Goal: Task Accomplishment & Management: Manage account settings

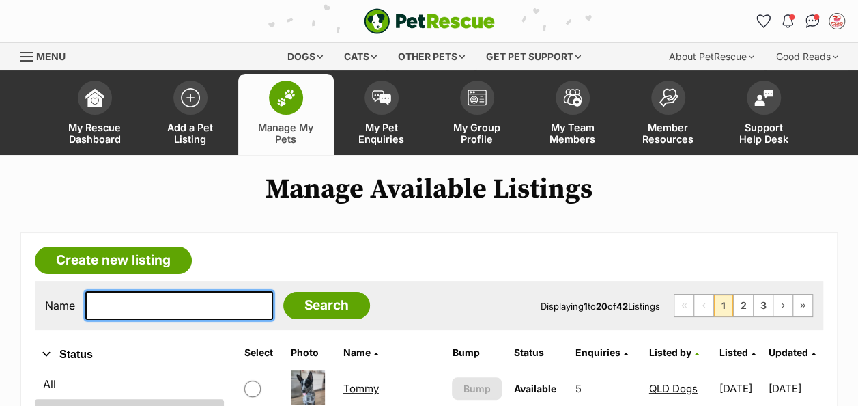
click at [161, 293] on input "text" at bounding box center [179, 305] width 188 height 29
type input "izzy"
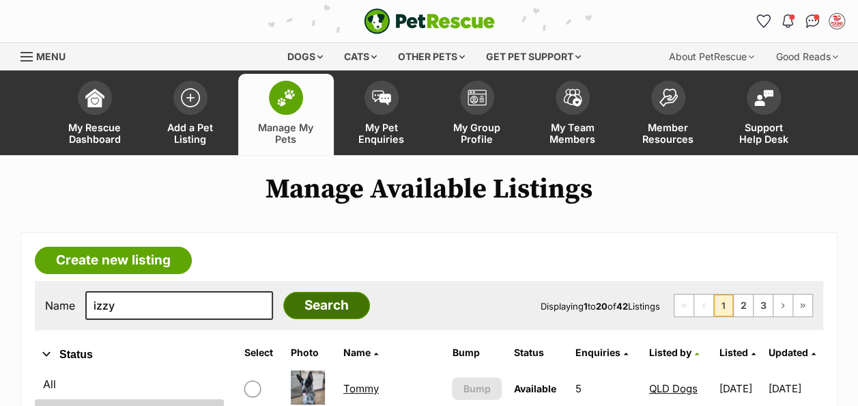
click at [283, 307] on input "Search" at bounding box center [326, 305] width 87 height 27
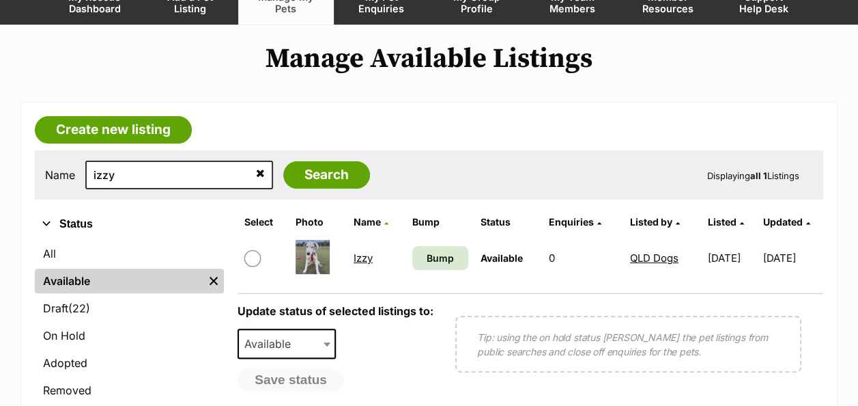
scroll to position [137, 0]
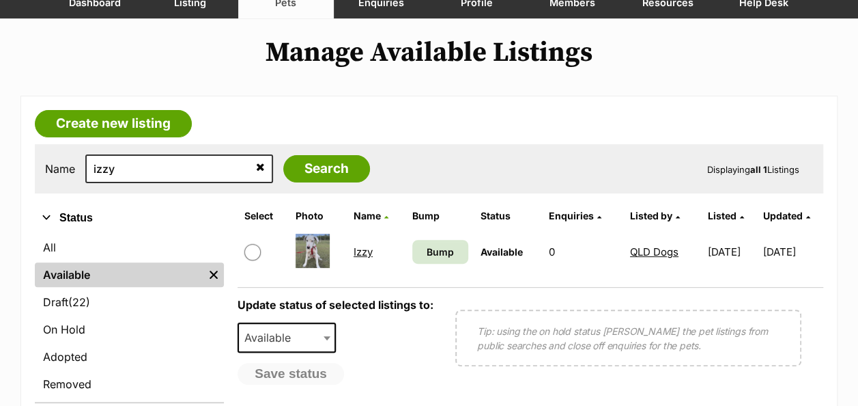
click at [361, 254] on link "Izzy" at bounding box center [363, 251] width 19 height 13
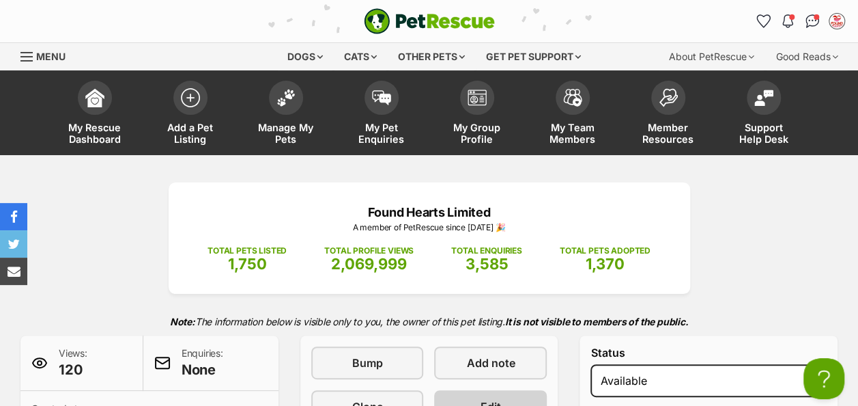
scroll to position [137, 0]
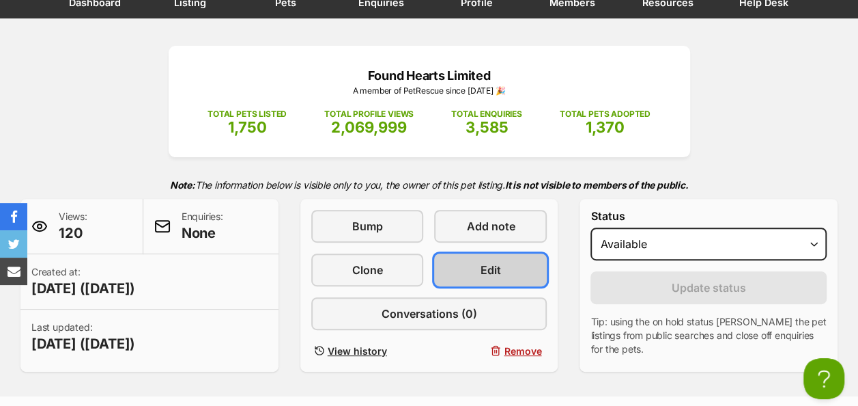
click at [494, 267] on span "Edit" at bounding box center [491, 269] width 20 height 16
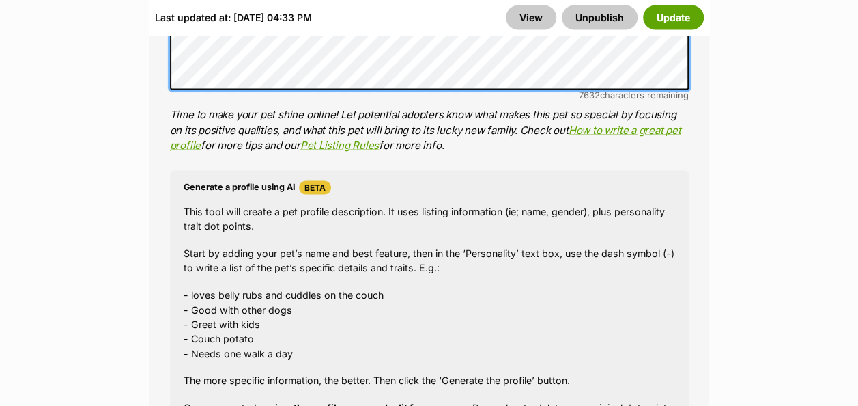
scroll to position [1561, 0]
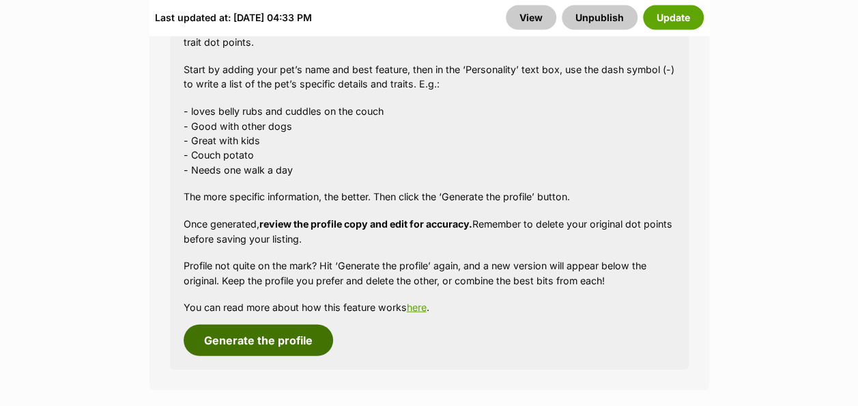
click at [233, 340] on button "Generate the profile" at bounding box center [259, 339] width 150 height 31
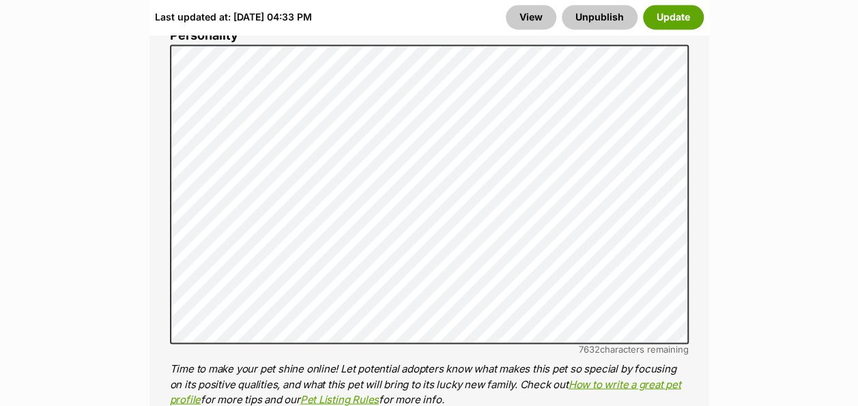
scroll to position [1115, 0]
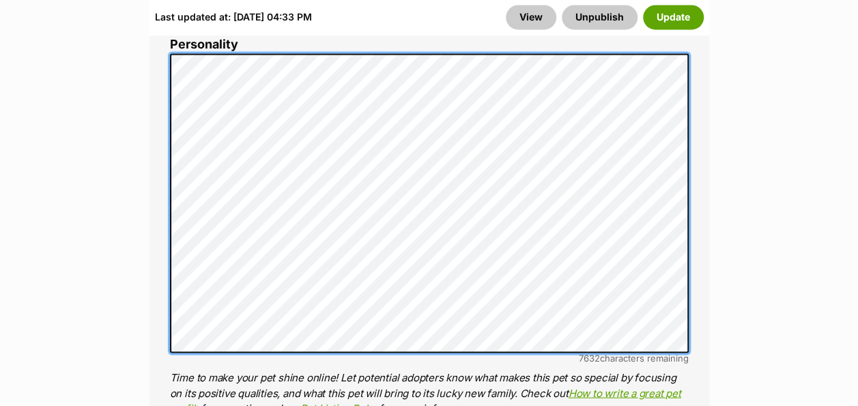
click at [197, 38] on li "Personality 7632 characters remaining Time to make your pet shine online! Let p…" at bounding box center [429, 227] width 519 height 378
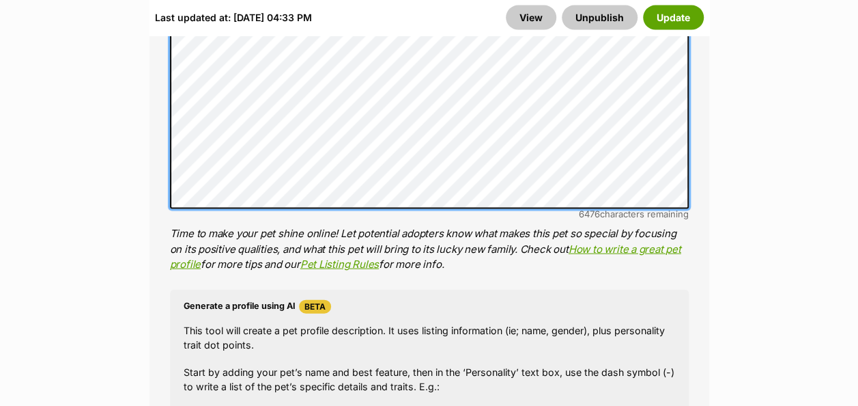
scroll to position [1388, 0]
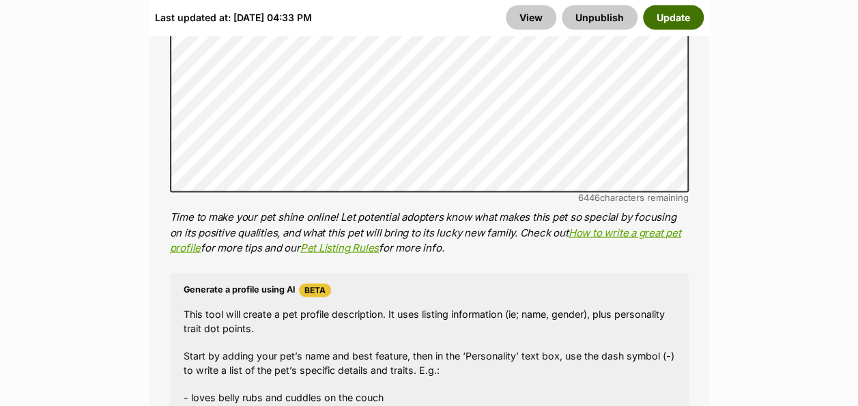
click at [677, 13] on button "Update" at bounding box center [673, 17] width 61 height 25
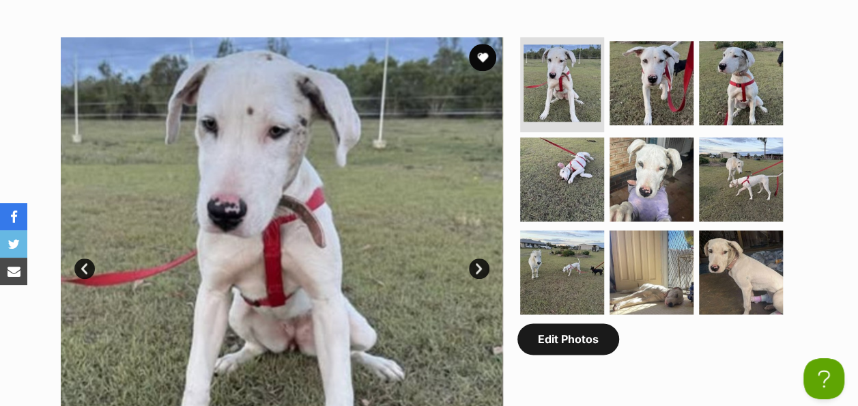
click at [552, 345] on link "Edit Photos" at bounding box center [569, 338] width 102 height 31
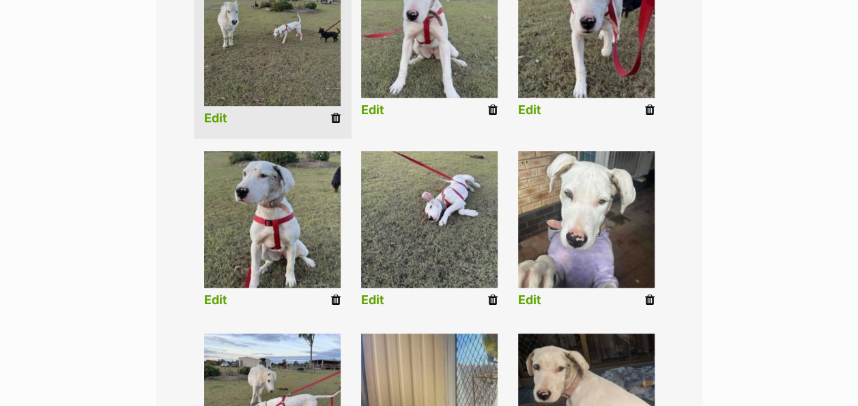
scroll to position [401, 0]
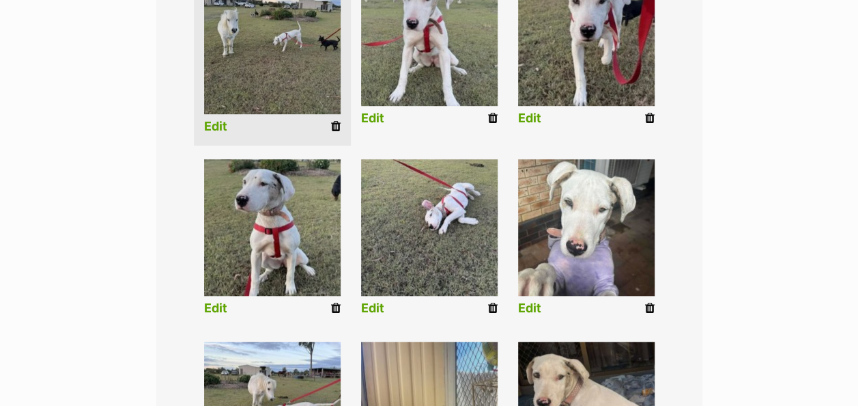
click at [221, 126] on link "Edit" at bounding box center [215, 126] width 23 height 14
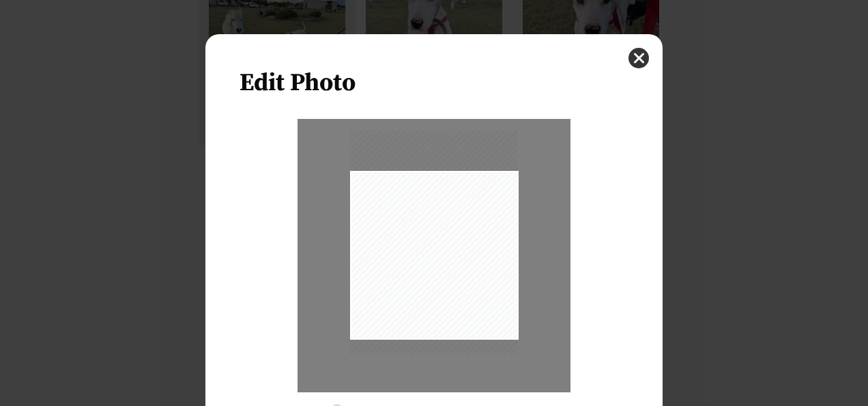
scroll to position [103, 0]
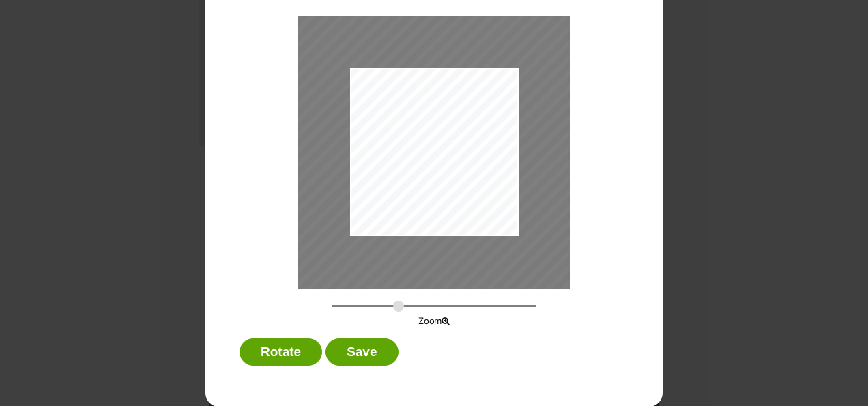
drag, startPoint x: 329, startPoint y: 306, endPoint x: 393, endPoint y: 304, distance: 64.2
type input "0.6642"
click at [393, 304] on input "Dialog Window - Close (Press escape to close)" at bounding box center [434, 305] width 205 height 13
drag, startPoint x: 435, startPoint y: 182, endPoint x: 496, endPoint y: 178, distance: 61.6
click at [496, 178] on div "Dialog Window - Close (Press escape to close)" at bounding box center [498, 114] width 408 height 544
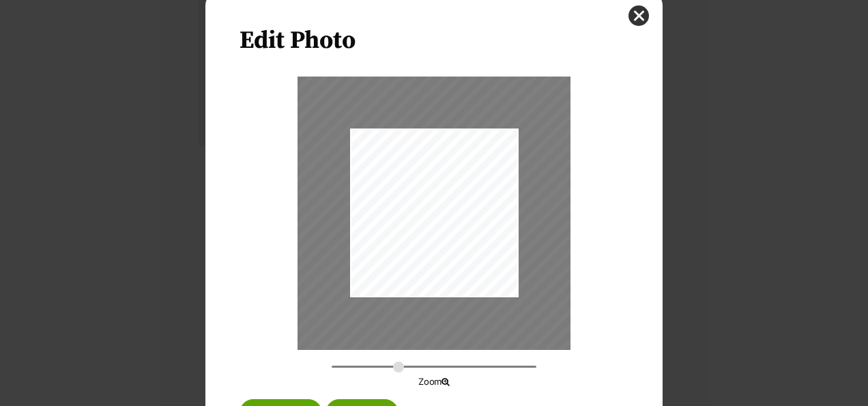
scroll to position [0, 0]
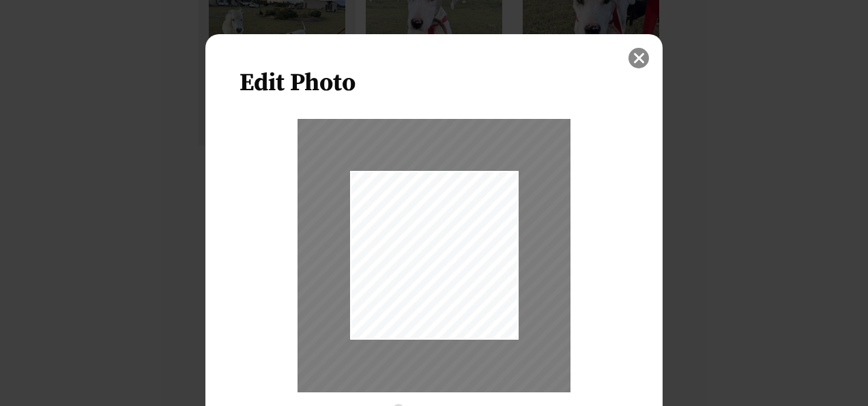
click at [630, 62] on button "close" at bounding box center [639, 58] width 20 height 20
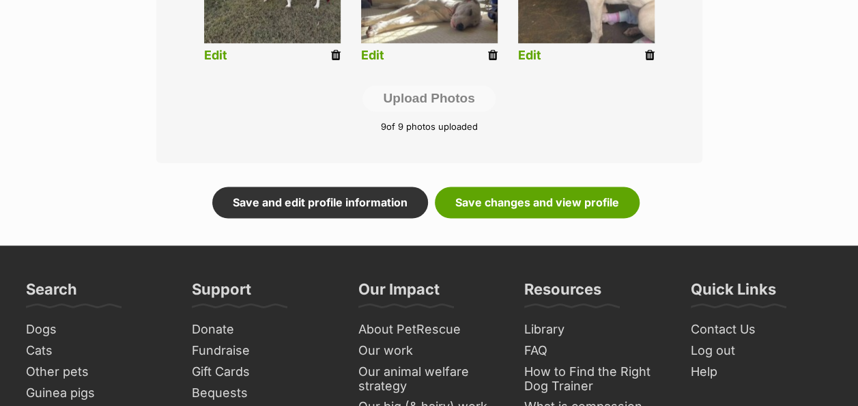
scroll to position [879, 0]
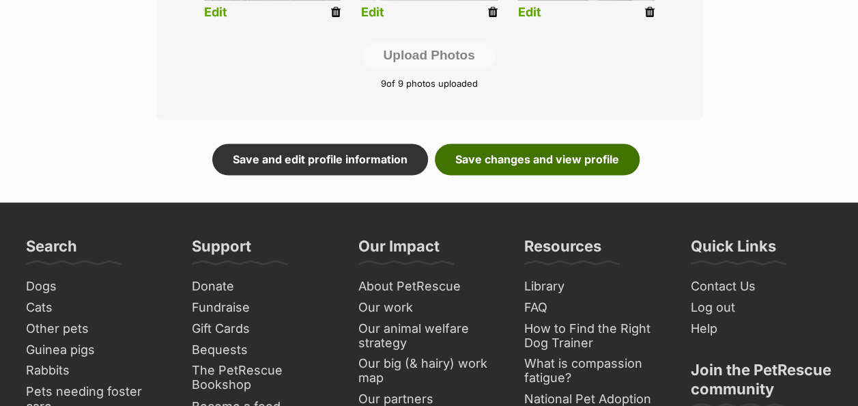
click at [518, 161] on link "Save changes and view profile" at bounding box center [537, 158] width 205 height 31
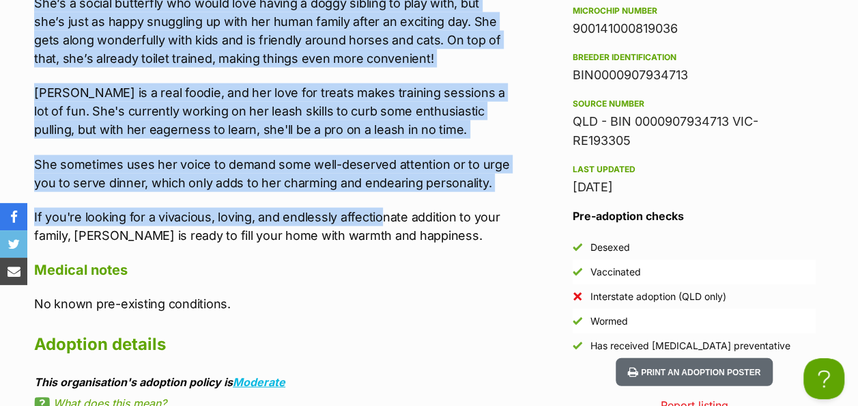
scroll to position [1570, 0]
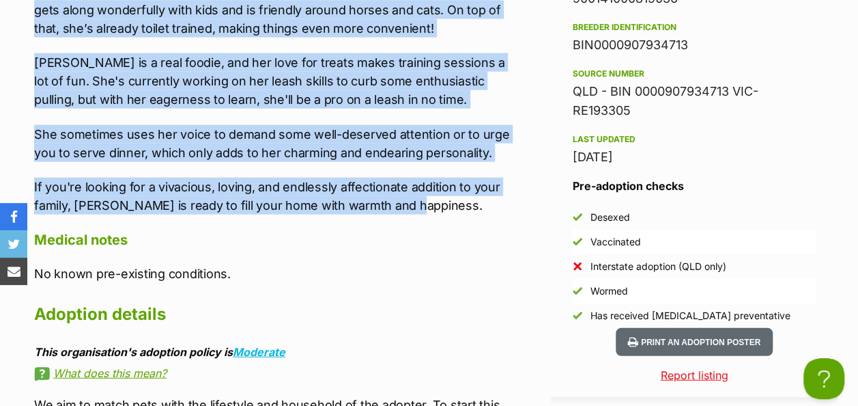
drag, startPoint x: 34, startPoint y: 141, endPoint x: 438, endPoint y: 213, distance: 409.9
copy div "Lore Ipsu, d sitametcon adipis el sed doei te incididuntut labore etd magnaaliq…"
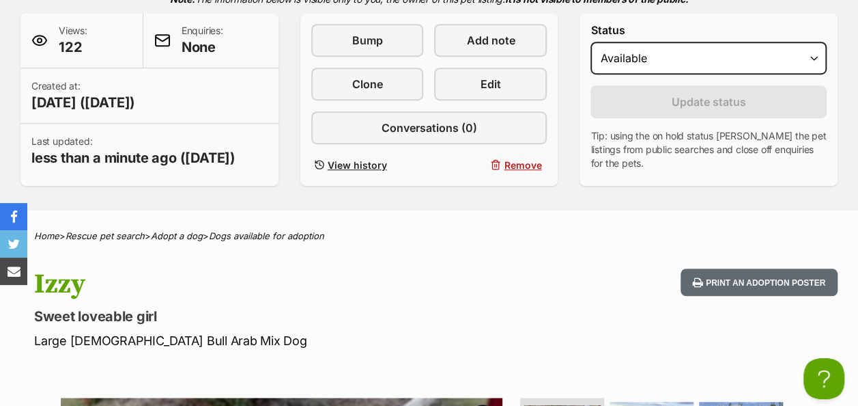
scroll to position [205, 0]
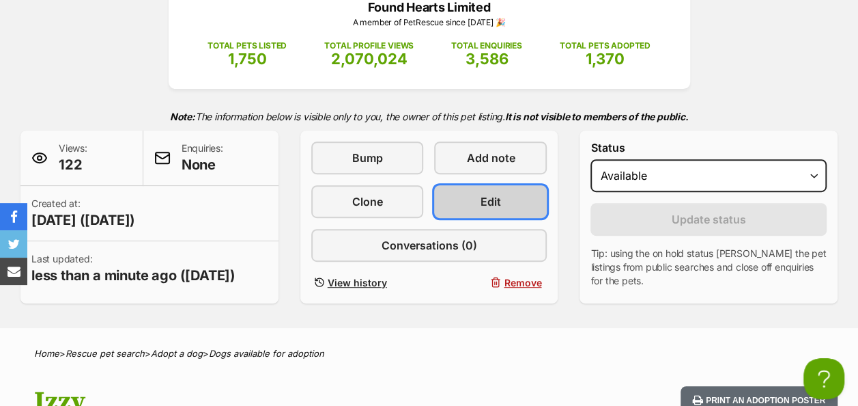
click at [502, 195] on link "Edit" at bounding box center [490, 201] width 113 height 33
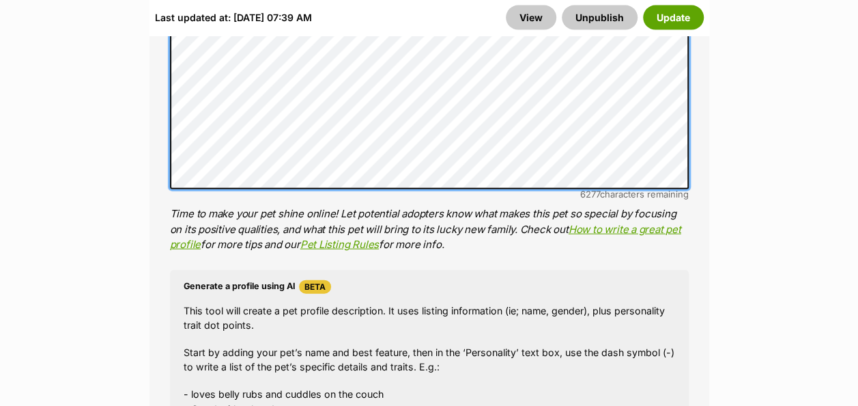
scroll to position [1434, 0]
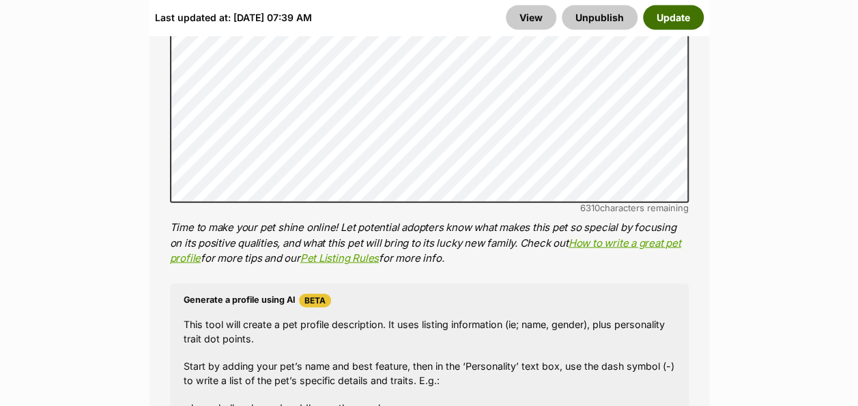
click at [672, 12] on button "Update" at bounding box center [673, 17] width 61 height 25
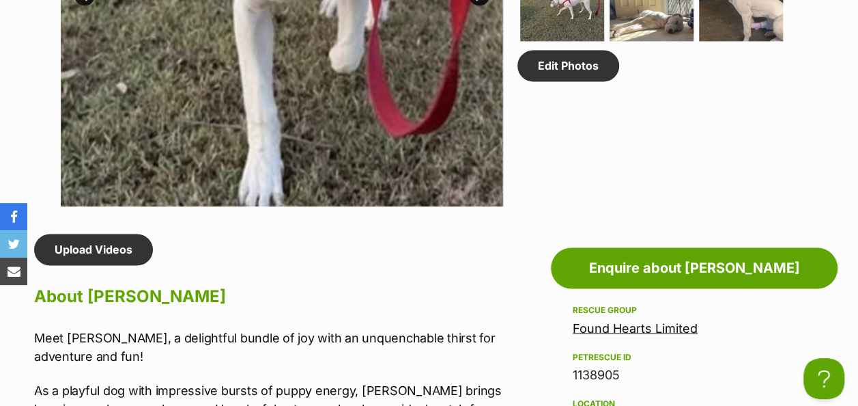
scroll to position [1161, 0]
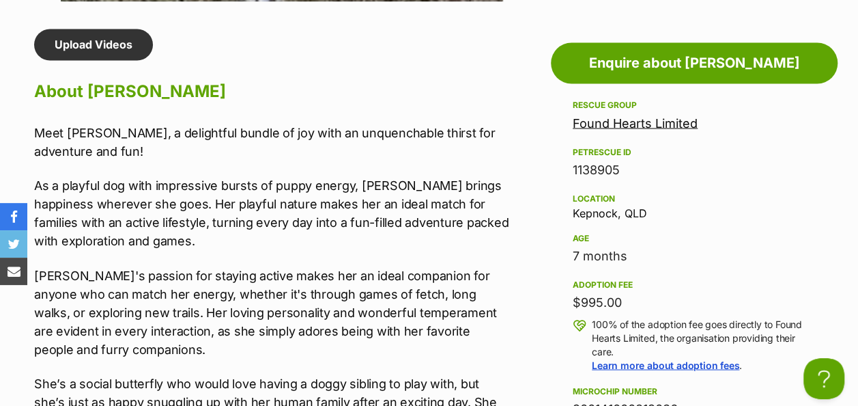
click at [38, 142] on p "Meet [PERSON_NAME], a delightful bundle of joy with an unquenchable thirst for …" at bounding box center [272, 141] width 477 height 37
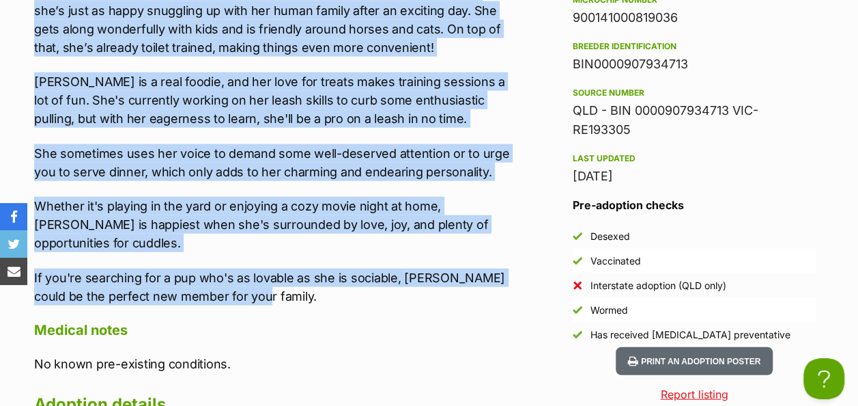
scroll to position [1639, 0]
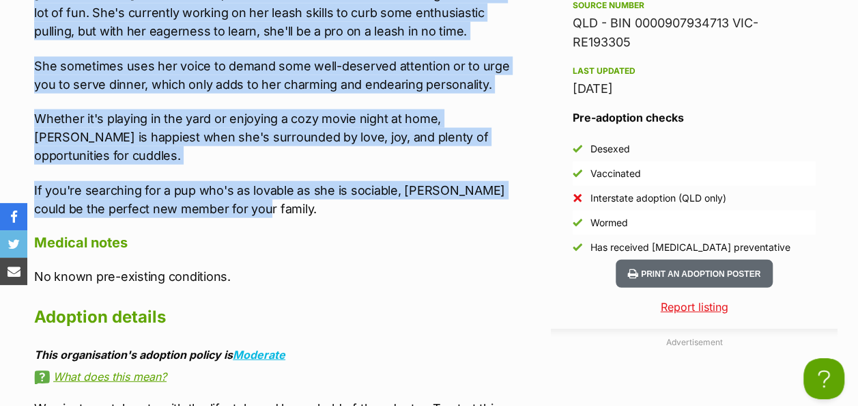
drag, startPoint x: 36, startPoint y: 140, endPoint x: 386, endPoint y: 212, distance: 357.6
drag, startPoint x: 386, startPoint y: 212, endPoint x: 275, endPoint y: 85, distance: 168.9
copy div "Meet Izzy, a delightful bundle of joy with an unquenchable thirst for adventure…"
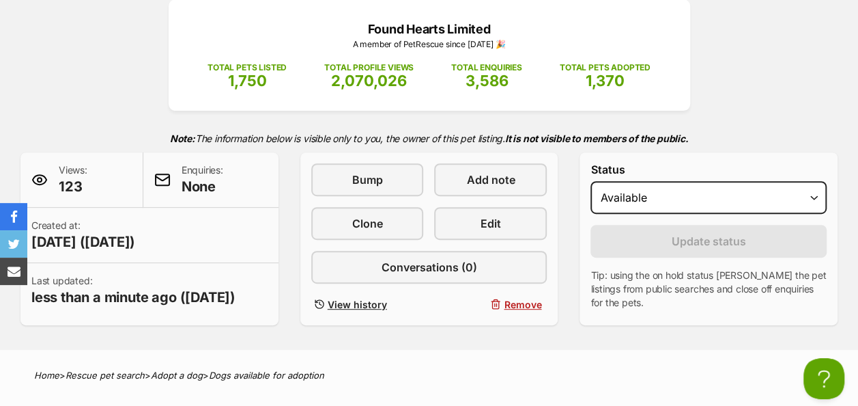
scroll to position [0, 0]
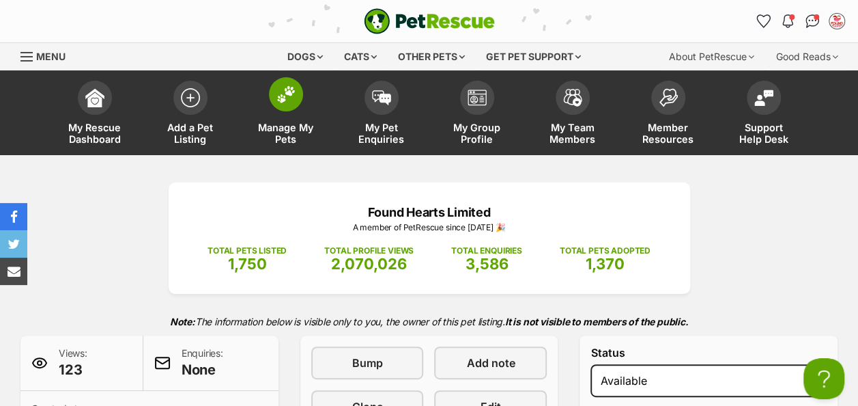
click at [287, 89] on img at bounding box center [286, 94] width 19 height 18
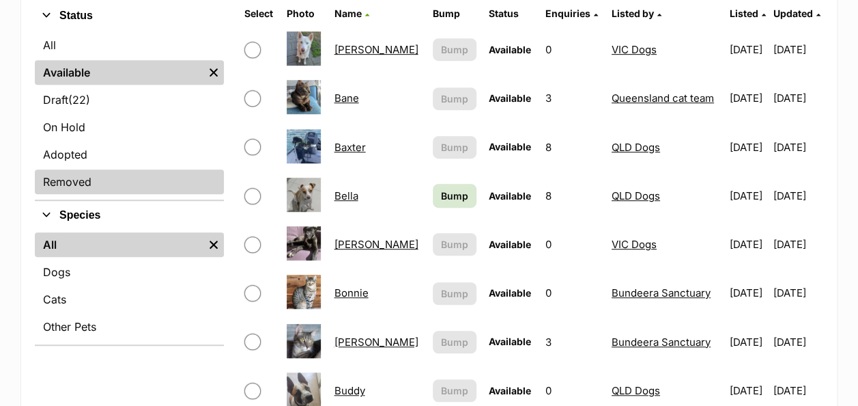
scroll to position [341, 0]
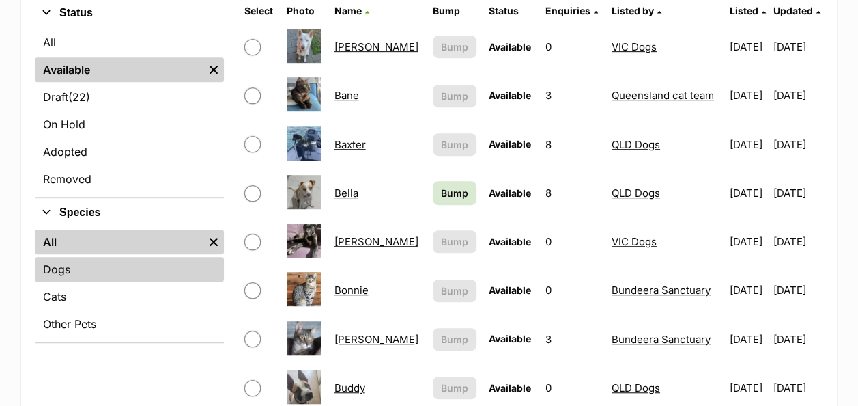
click at [67, 269] on link "Dogs" at bounding box center [129, 269] width 189 height 25
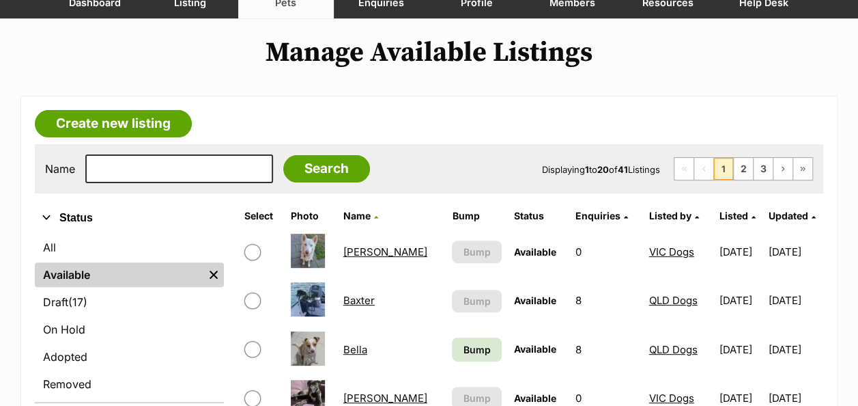
click at [649, 214] on span "Listed by" at bounding box center [670, 216] width 42 height 12
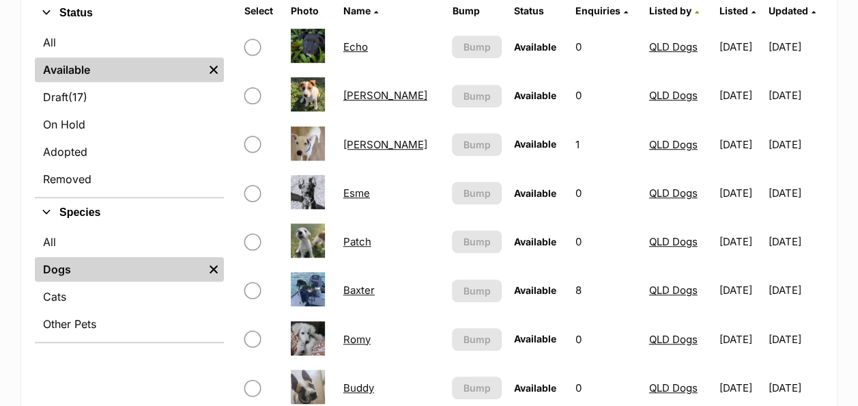
scroll to position [410, 0]
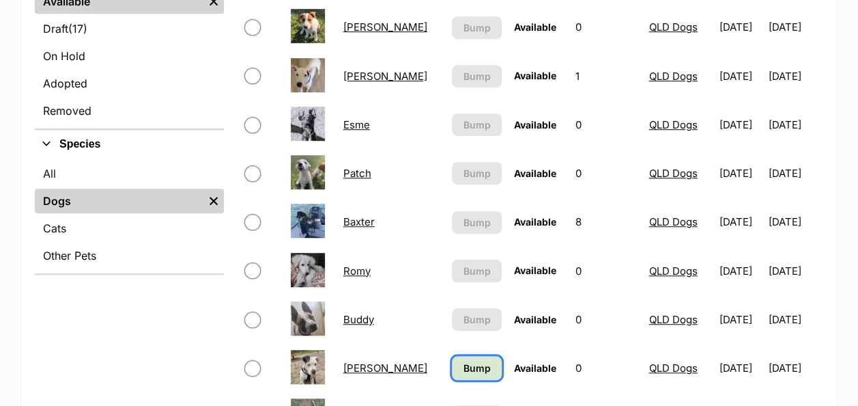
click at [464, 371] on span "Bump" at bounding box center [477, 367] width 27 height 14
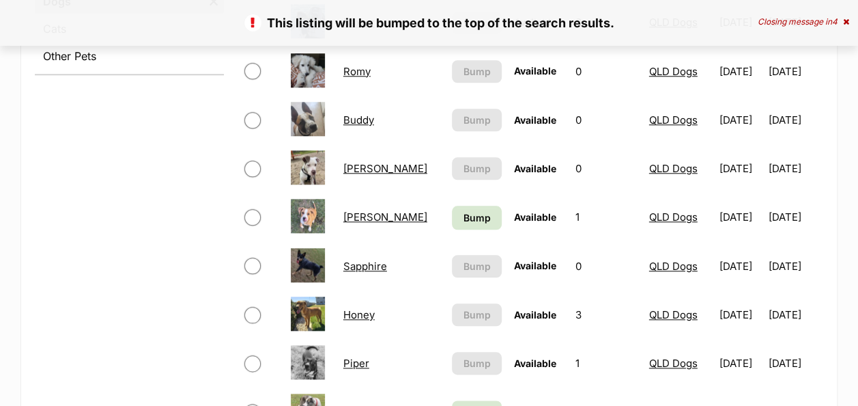
scroll to position [614, 0]
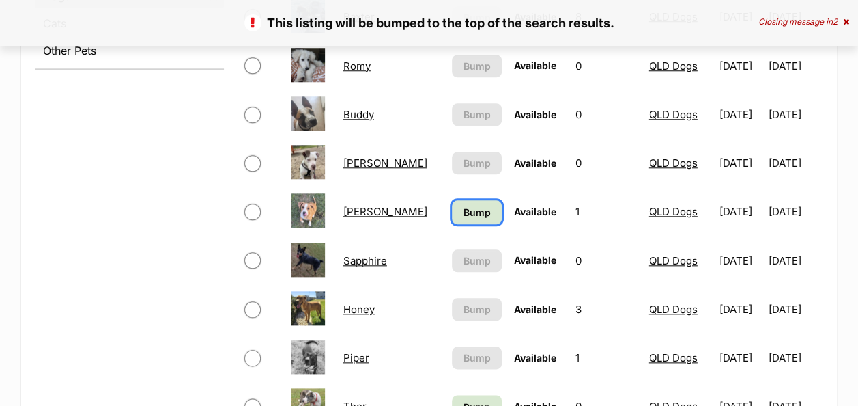
click at [464, 213] on span "Bump" at bounding box center [477, 212] width 27 height 14
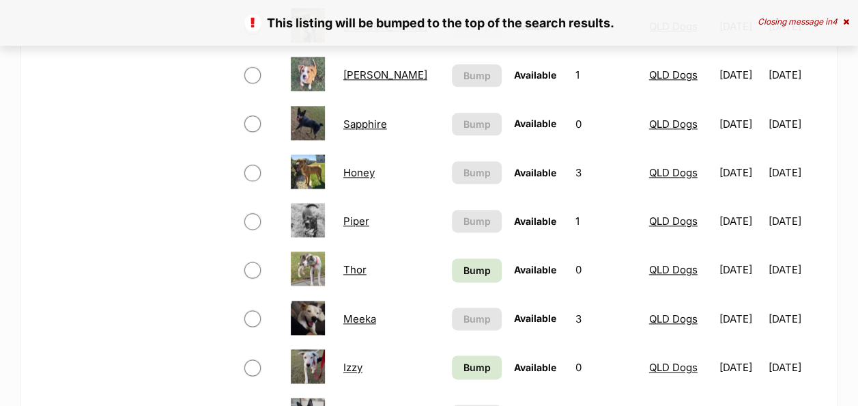
scroll to position [819, 0]
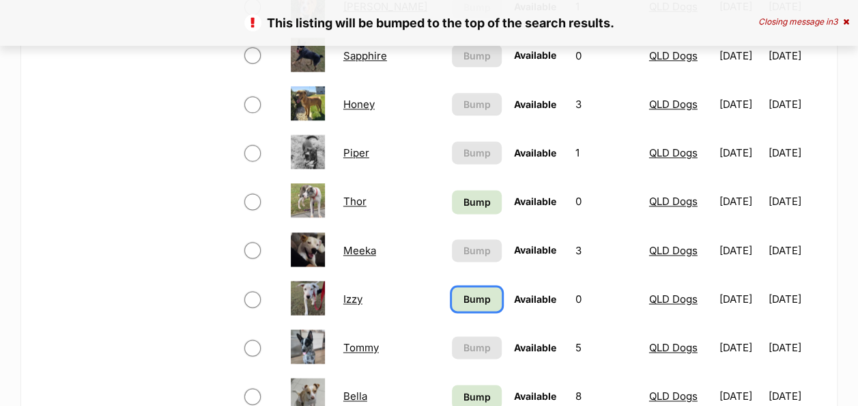
click at [464, 292] on span "Bump" at bounding box center [477, 299] width 27 height 14
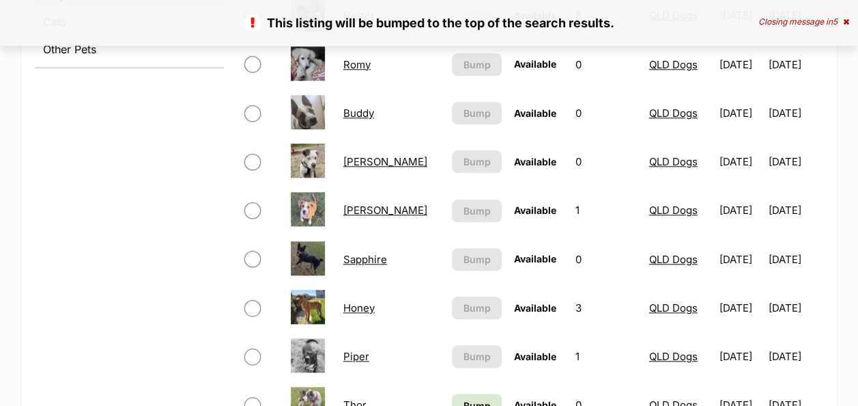
scroll to position [819, 0]
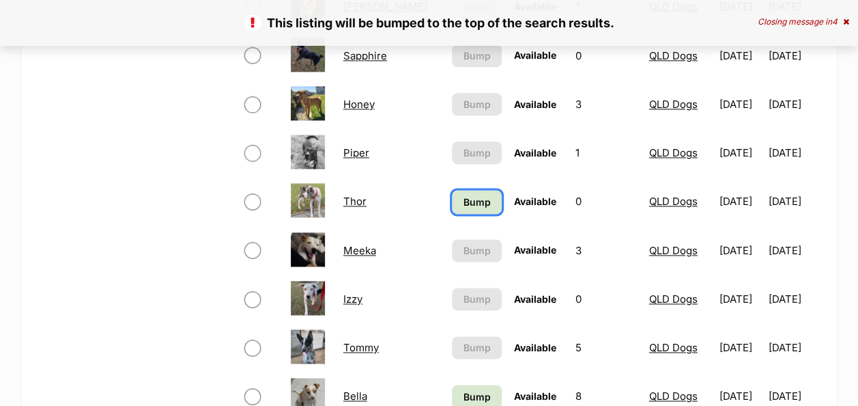
click at [464, 203] on span "Bump" at bounding box center [477, 202] width 27 height 14
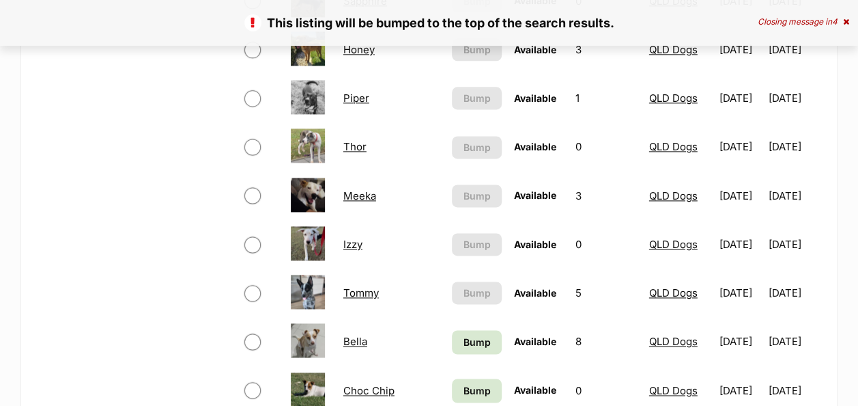
scroll to position [956, 0]
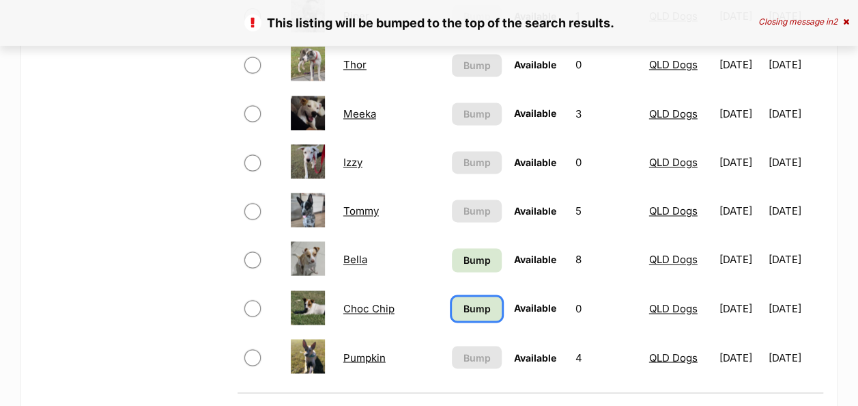
click at [464, 311] on span "Bump" at bounding box center [477, 308] width 27 height 14
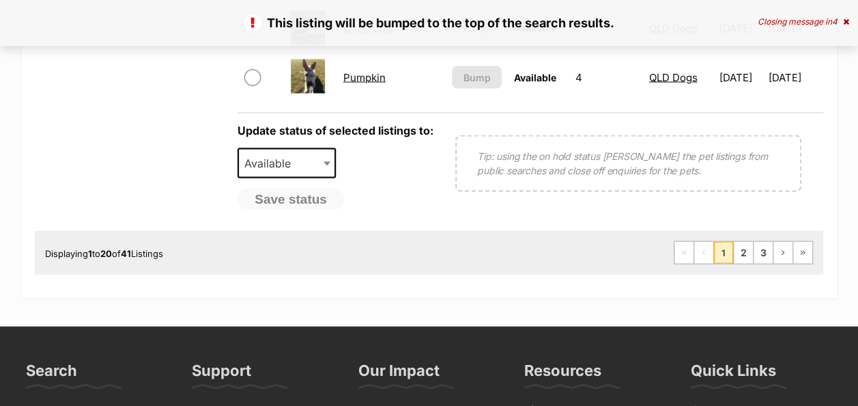
scroll to position [1161, 0]
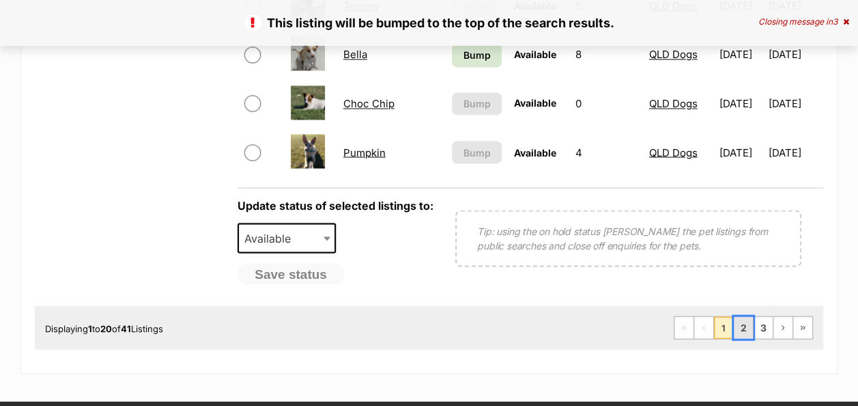
click at [739, 324] on link "2" at bounding box center [743, 327] width 19 height 22
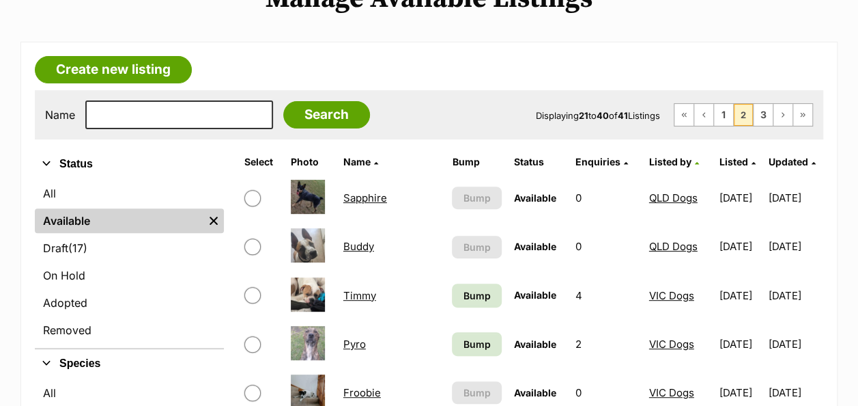
scroll to position [205, 0]
